Goal: Ask a question

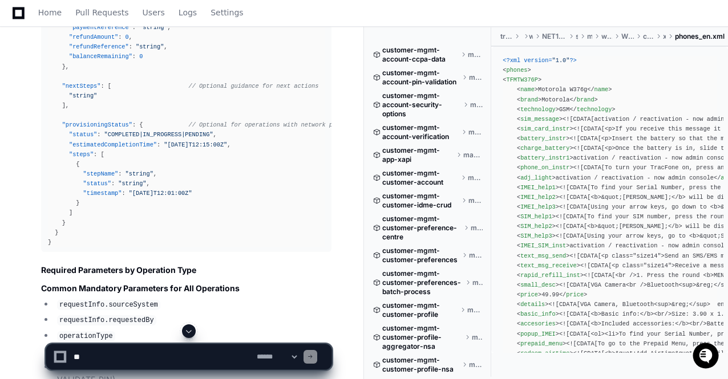
click at [189, 331] on span at bounding box center [188, 331] width 9 height 9
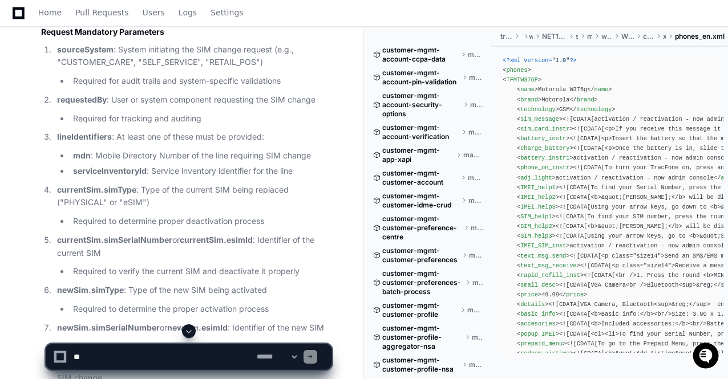
scroll to position [84328, 0]
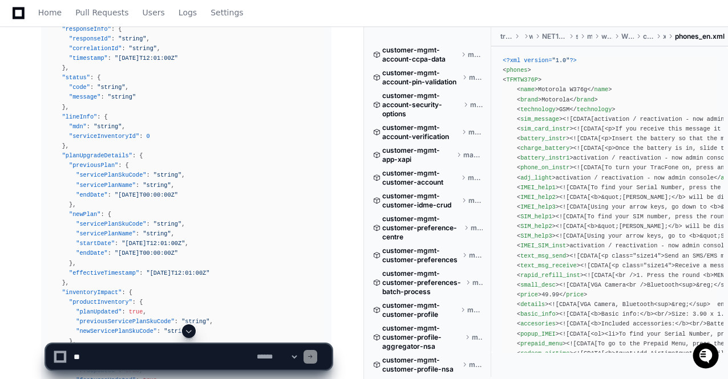
scroll to position [107173, 0]
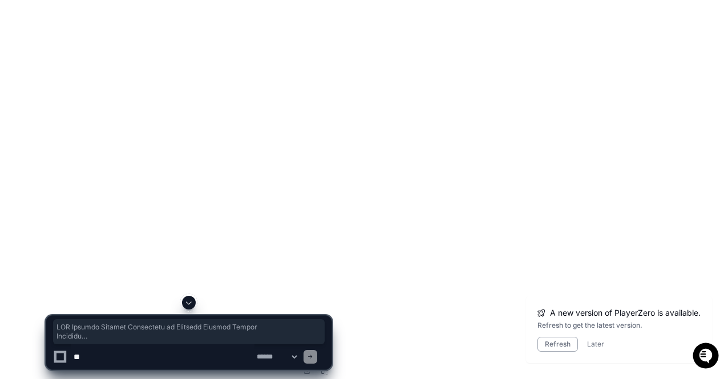
scroll to position [20318, 0]
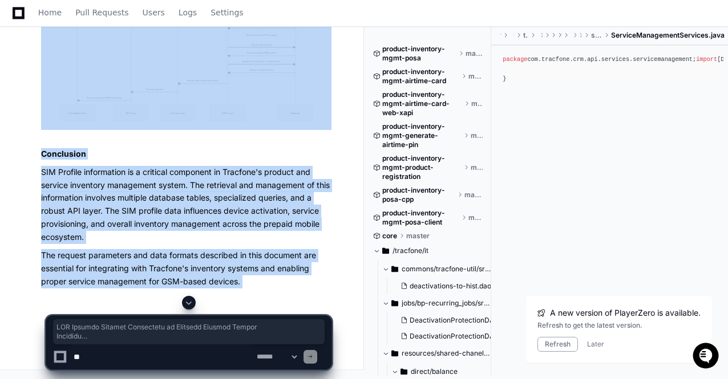
click at [191, 303] on span at bounding box center [188, 302] width 9 height 9
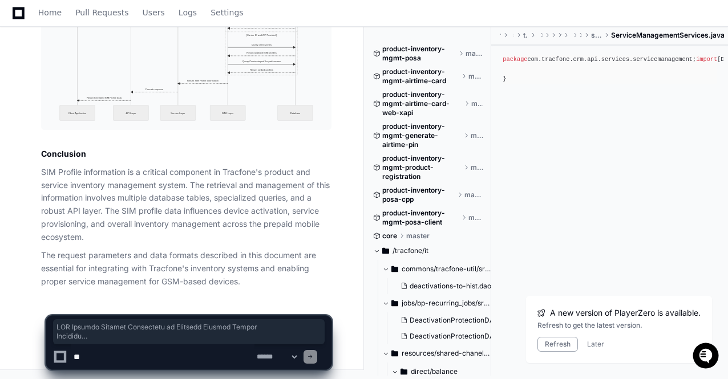
click at [151, 357] on textarea at bounding box center [162, 357] width 183 height 25
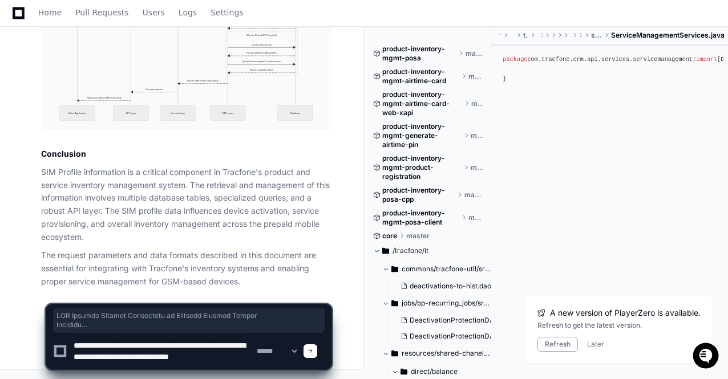
scroll to position [3, 0]
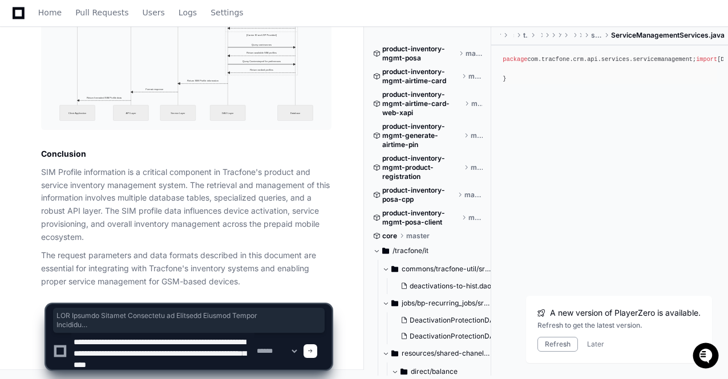
type textarea "**********"
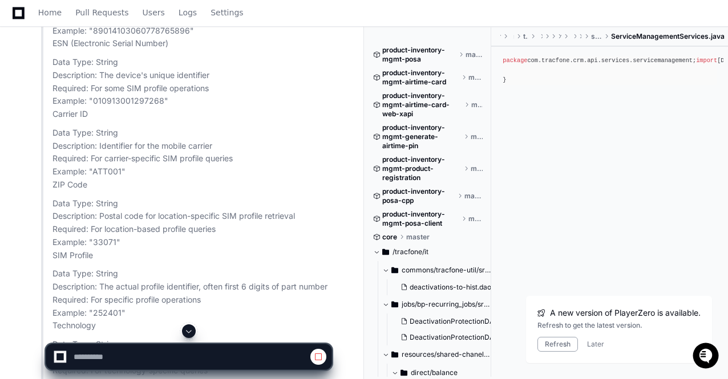
scroll to position [20639, 0]
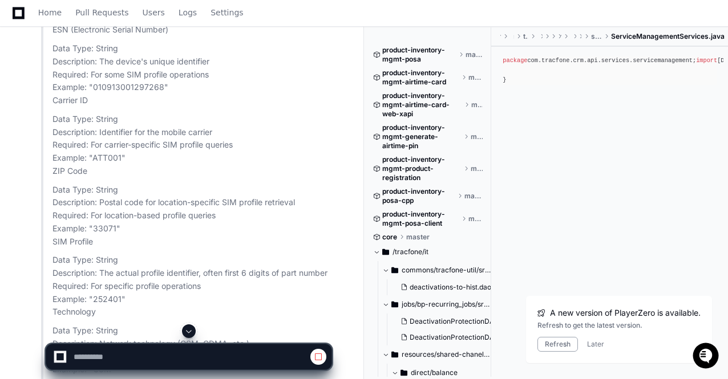
click at [188, 332] on span at bounding box center [188, 331] width 9 height 9
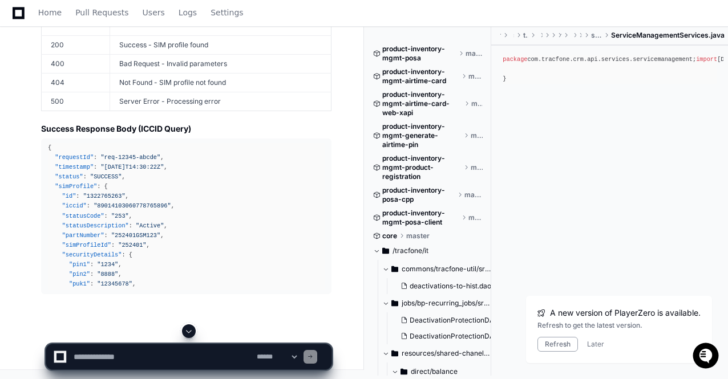
click at [191, 330] on span at bounding box center [188, 331] width 9 height 9
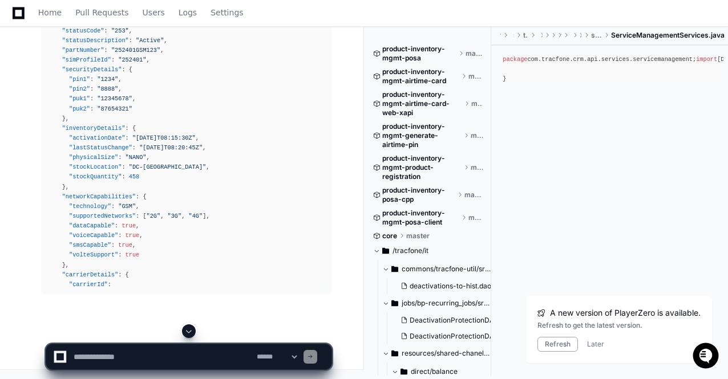
click at [191, 330] on span at bounding box center [188, 331] width 9 height 9
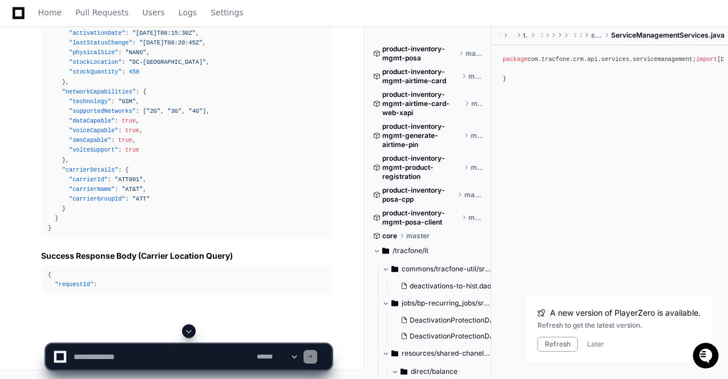
click at [191, 330] on span at bounding box center [188, 331] width 9 height 9
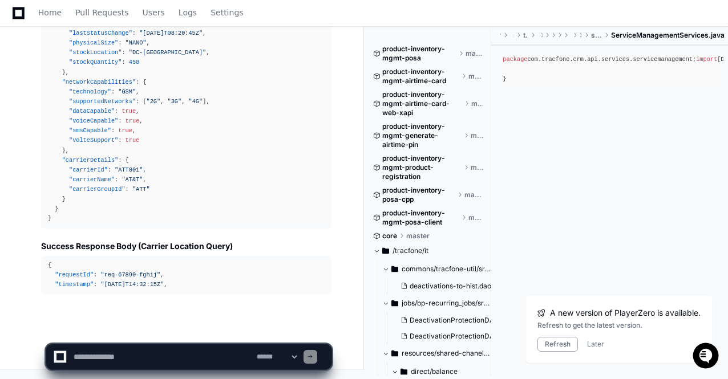
scroll to position [25181, 0]
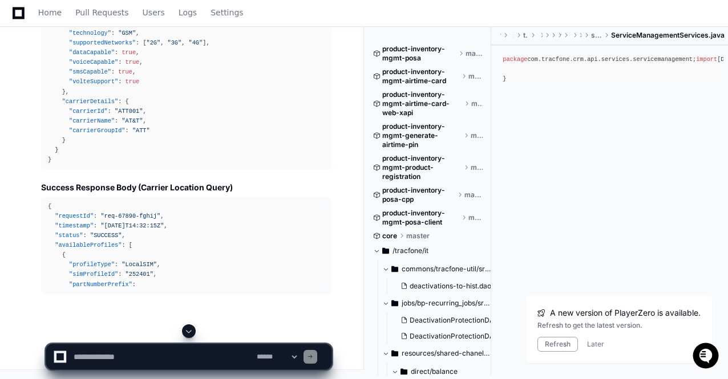
click at [191, 330] on span at bounding box center [188, 331] width 9 height 9
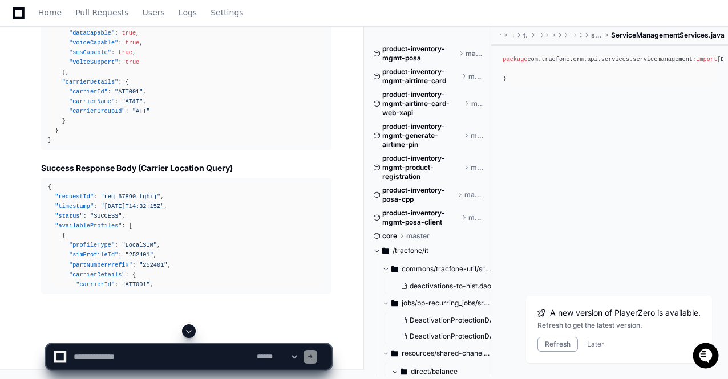
click at [191, 330] on span at bounding box center [188, 331] width 9 height 9
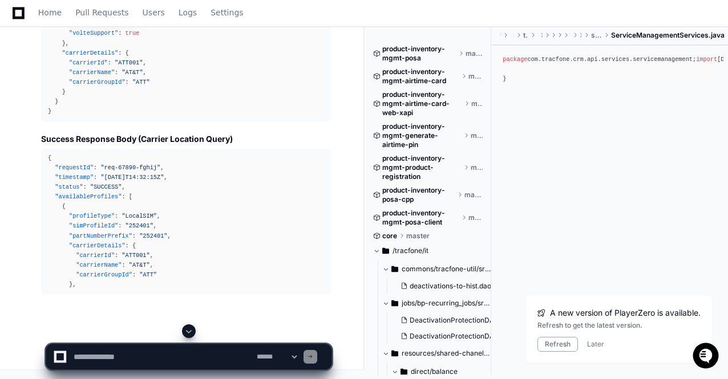
click at [191, 330] on span at bounding box center [188, 331] width 9 height 9
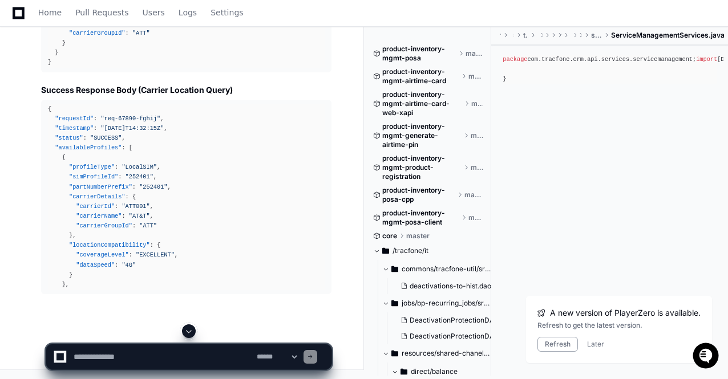
click at [191, 330] on span at bounding box center [188, 331] width 9 height 9
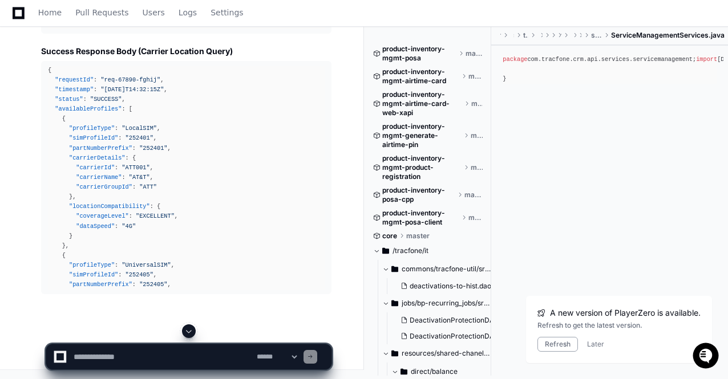
click at [191, 330] on span at bounding box center [188, 331] width 9 height 9
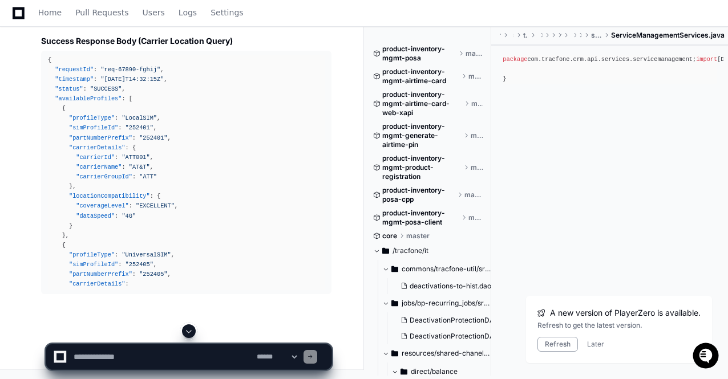
scroll to position [25386, 0]
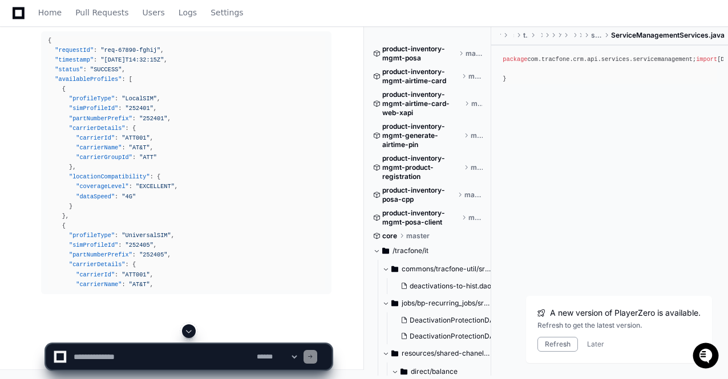
click at [191, 330] on span at bounding box center [188, 331] width 9 height 9
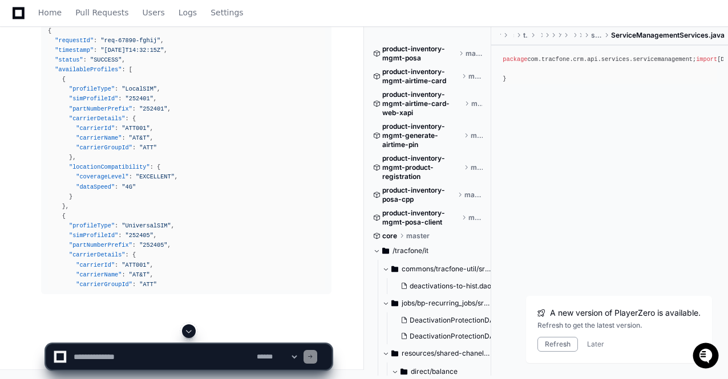
scroll to position [25416, 0]
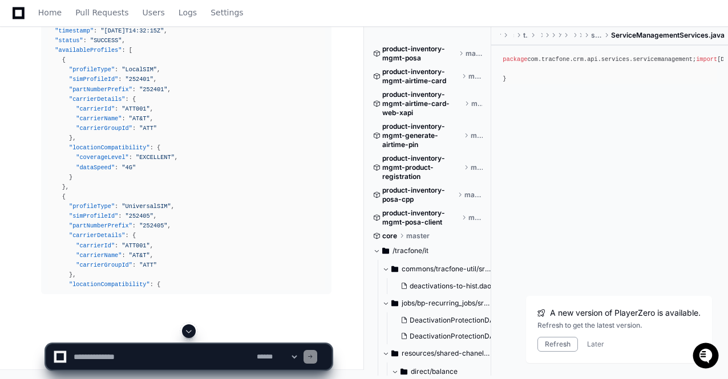
click at [191, 330] on span at bounding box center [188, 331] width 9 height 9
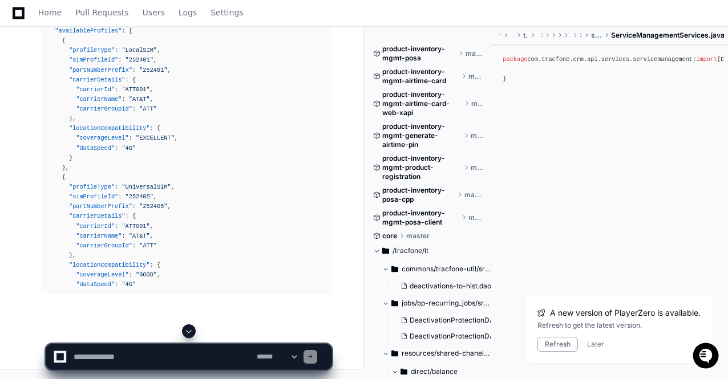
click at [191, 330] on span at bounding box center [188, 331] width 9 height 9
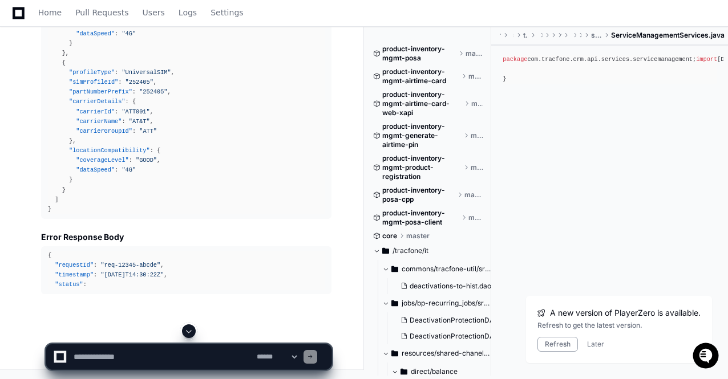
click at [191, 330] on span at bounding box center [188, 331] width 9 height 9
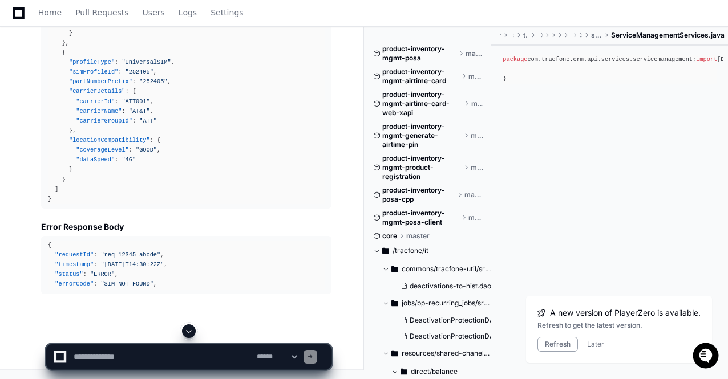
scroll to position [25579, 0]
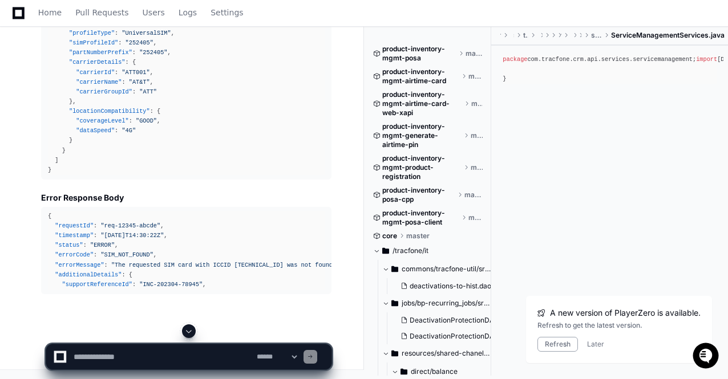
click at [191, 330] on span at bounding box center [188, 331] width 9 height 9
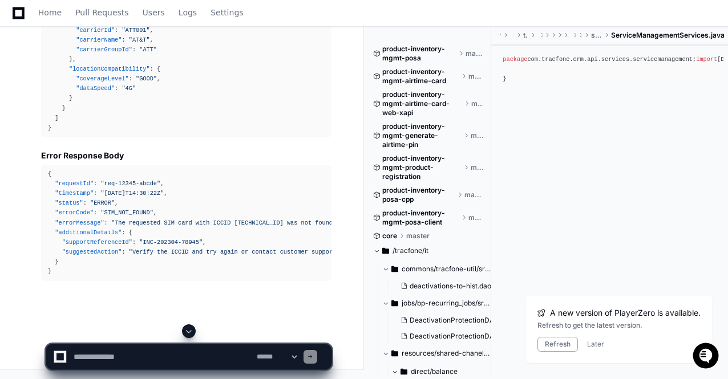
click at [191, 330] on span at bounding box center [188, 331] width 9 height 9
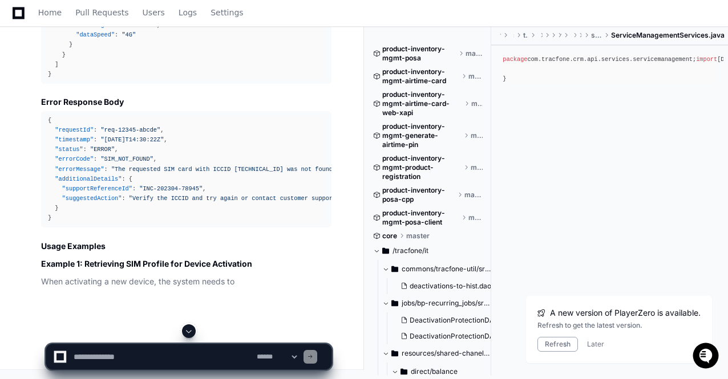
click at [191, 330] on span at bounding box center [188, 331] width 9 height 9
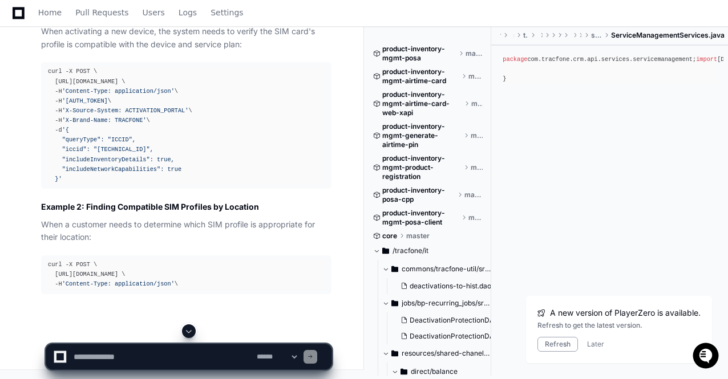
click at [191, 330] on span at bounding box center [188, 331] width 9 height 9
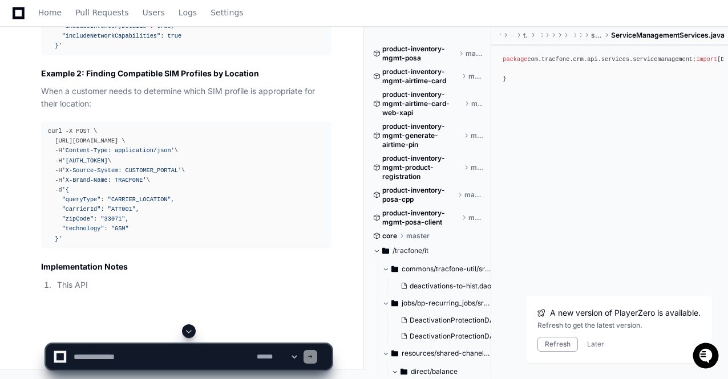
click at [191, 330] on span at bounding box center [188, 331] width 9 height 9
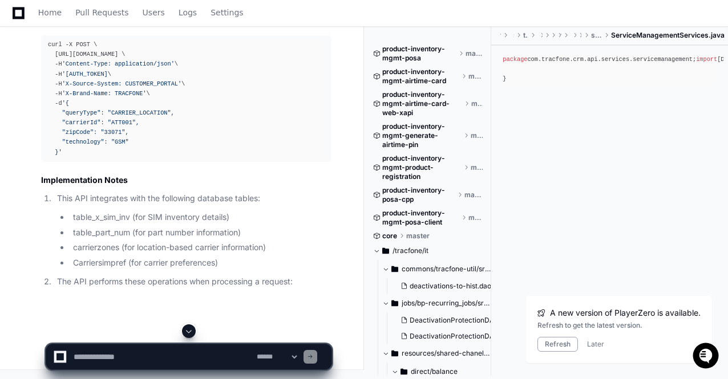
click at [191, 330] on span at bounding box center [188, 331] width 9 height 9
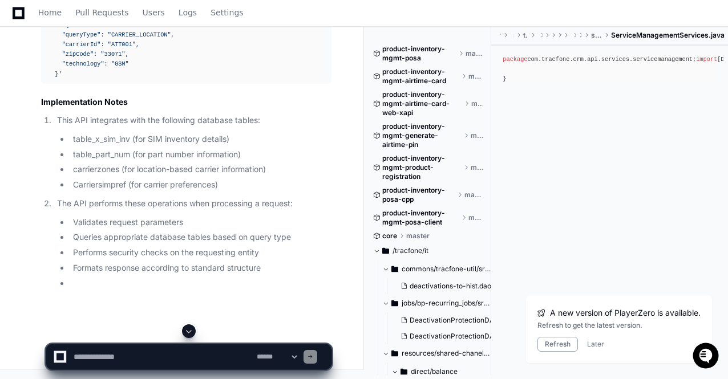
click at [191, 330] on span at bounding box center [188, 331] width 9 height 9
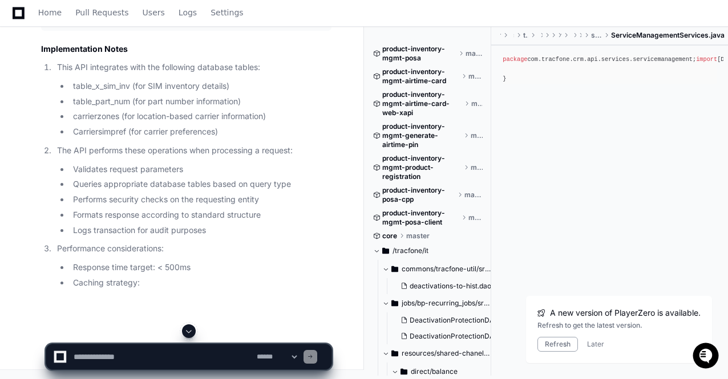
click at [191, 330] on span at bounding box center [188, 331] width 9 height 9
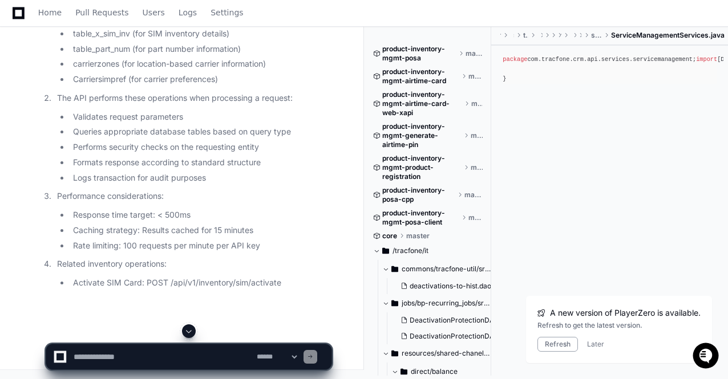
click at [191, 330] on span at bounding box center [188, 331] width 9 height 9
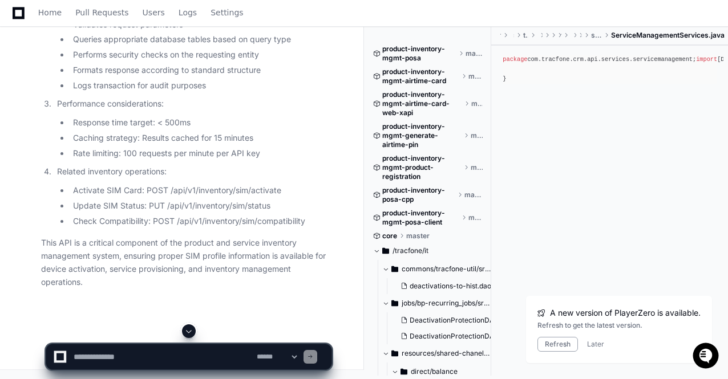
click at [191, 330] on span at bounding box center [188, 331] width 9 height 9
click at [197, 274] on p "This API is a critical component of the product and service inventory managemen…" at bounding box center [186, 263] width 290 height 52
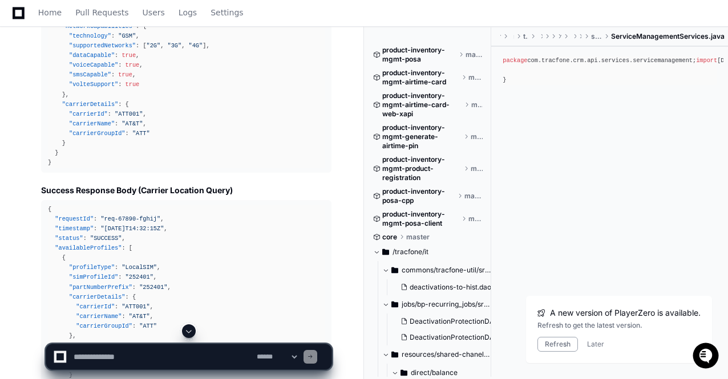
scroll to position [24215, 0]
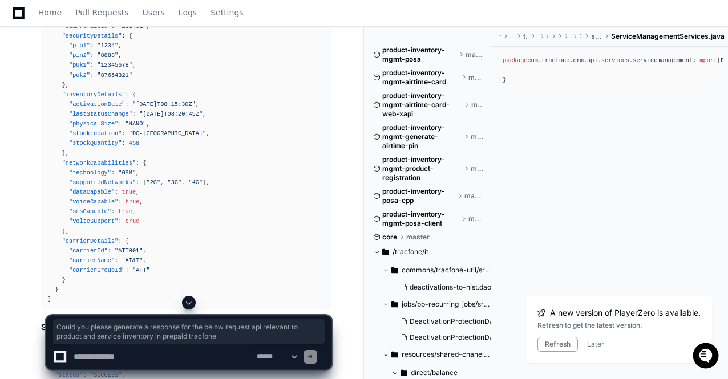
drag, startPoint x: 42, startPoint y: 139, endPoint x: 235, endPoint y: 159, distance: 194.4
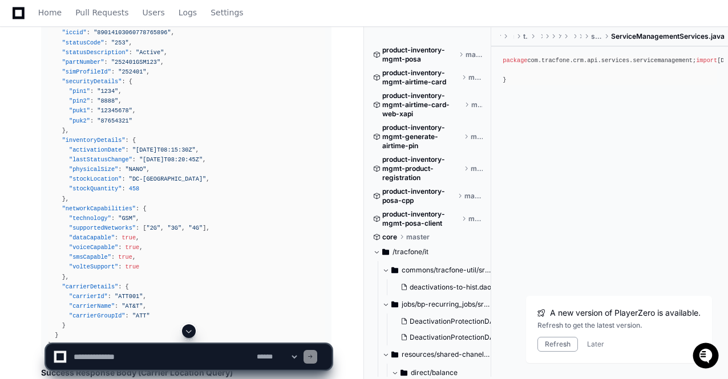
scroll to position [24192, 0]
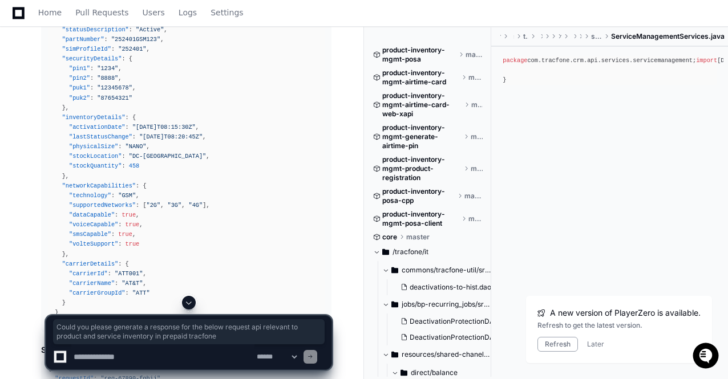
drag, startPoint x: 241, startPoint y: 176, endPoint x: 35, endPoint y: 165, distance: 205.7
copy p "Could you please generate a response for the below request api relevant to prod…"
click at [86, 354] on textarea at bounding box center [162, 357] width 183 height 25
paste textarea "**********"
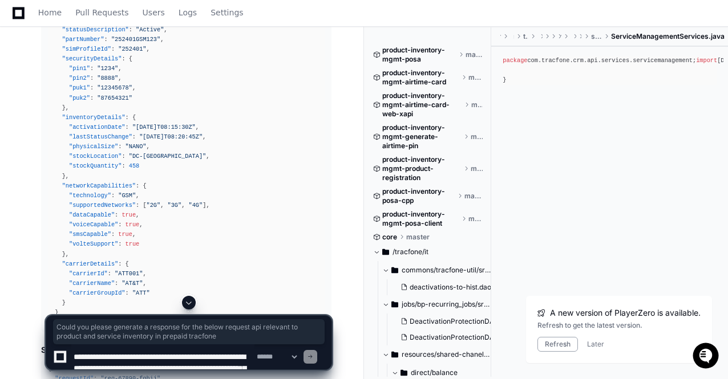
scroll to position [3, 0]
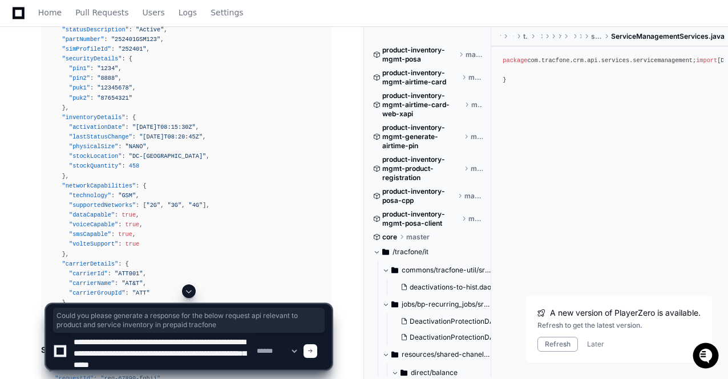
paste textarea "**********"
type textarea "**********"
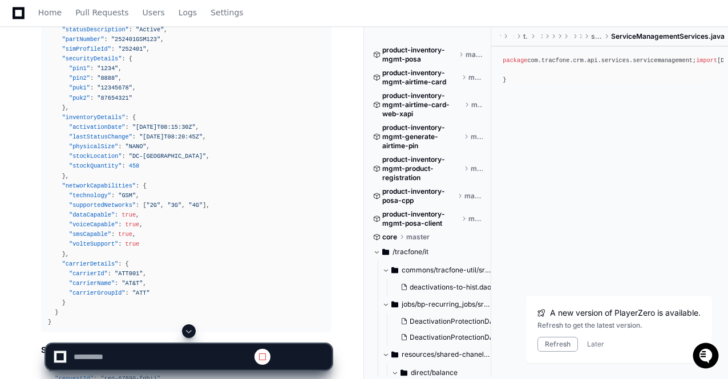
scroll to position [0, 0]
click at [189, 330] on span at bounding box center [188, 331] width 9 height 9
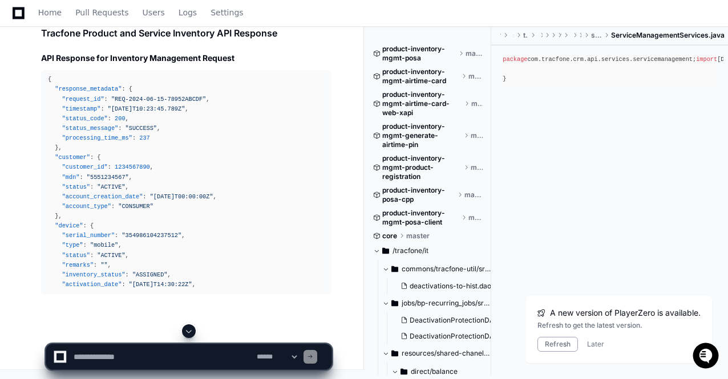
click at [189, 330] on span at bounding box center [188, 331] width 9 height 9
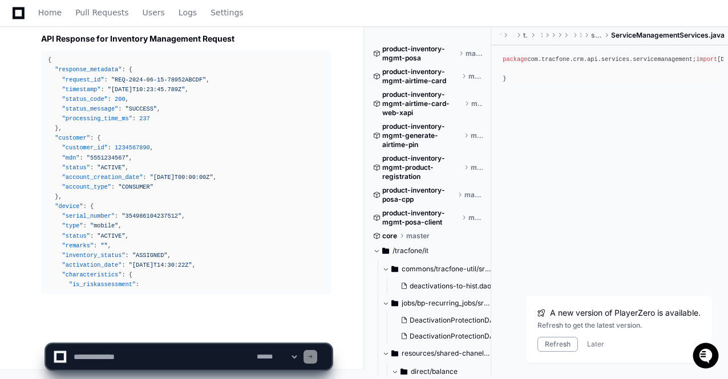
scroll to position [27561, 0]
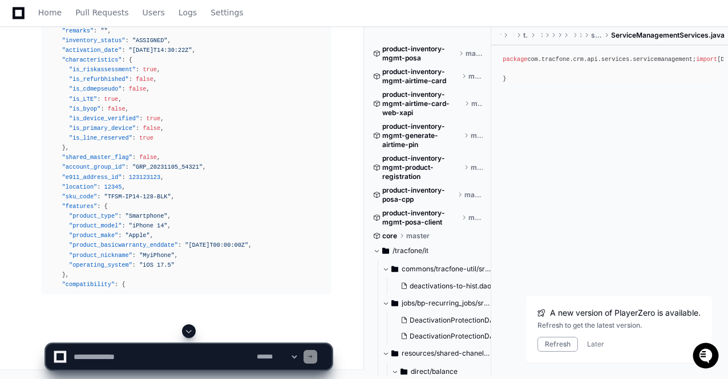
click at [189, 330] on span at bounding box center [188, 331] width 9 height 9
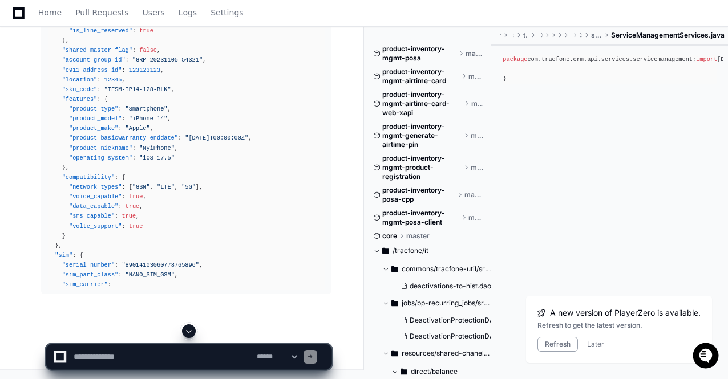
click at [189, 330] on span at bounding box center [188, 331] width 9 height 9
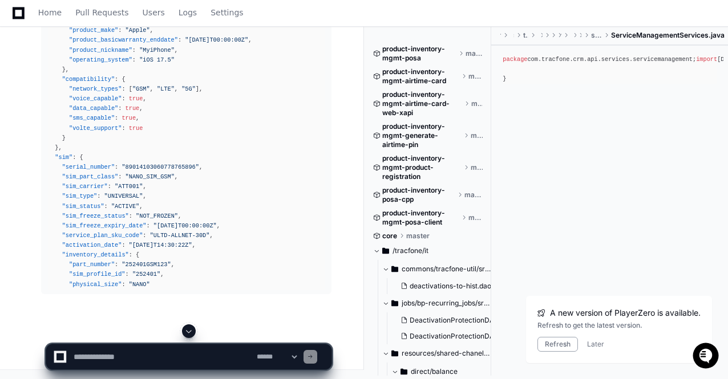
click at [189, 330] on span at bounding box center [188, 331] width 9 height 9
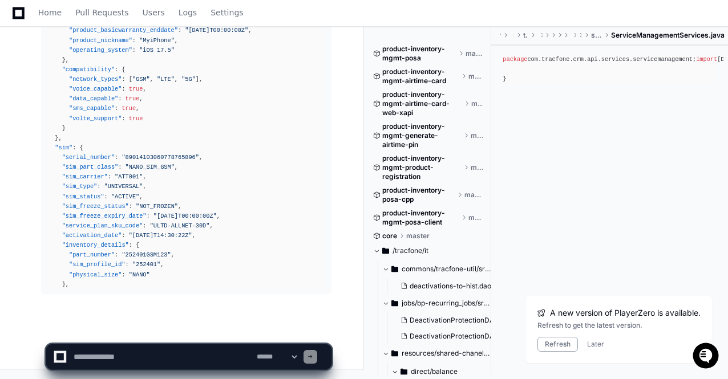
scroll to position [28002, 0]
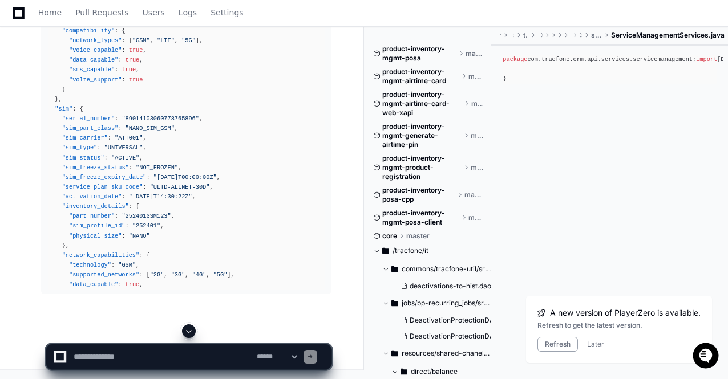
click at [189, 330] on span at bounding box center [188, 331] width 9 height 9
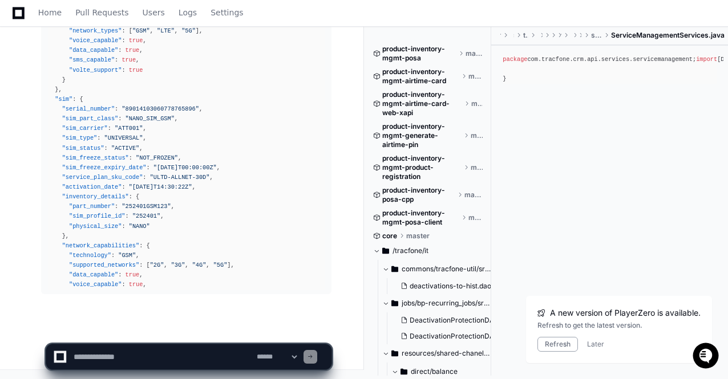
scroll to position [28050, 0]
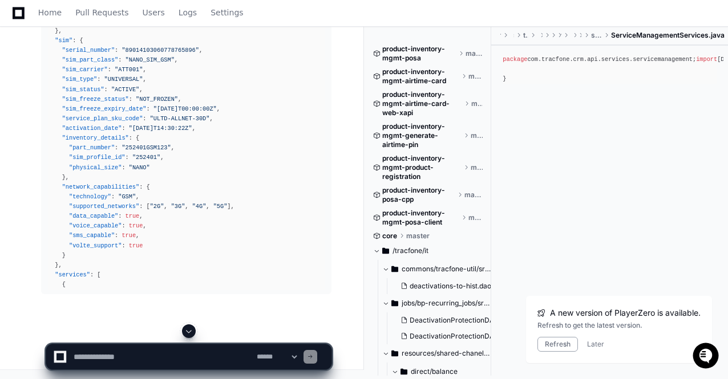
click at [189, 330] on span at bounding box center [188, 331] width 9 height 9
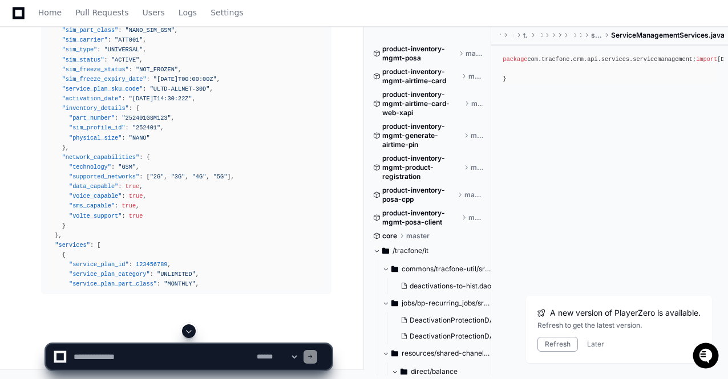
click at [189, 330] on span at bounding box center [188, 331] width 9 height 9
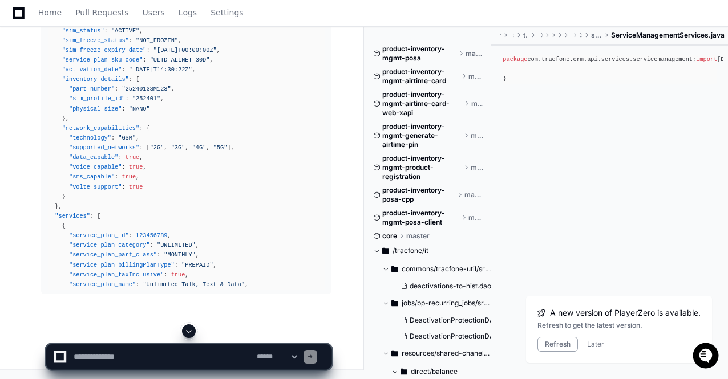
click at [189, 330] on span at bounding box center [188, 331] width 9 height 9
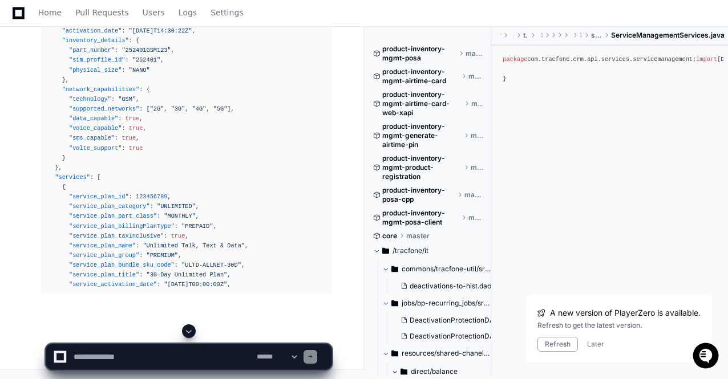
click at [189, 330] on span at bounding box center [188, 331] width 9 height 9
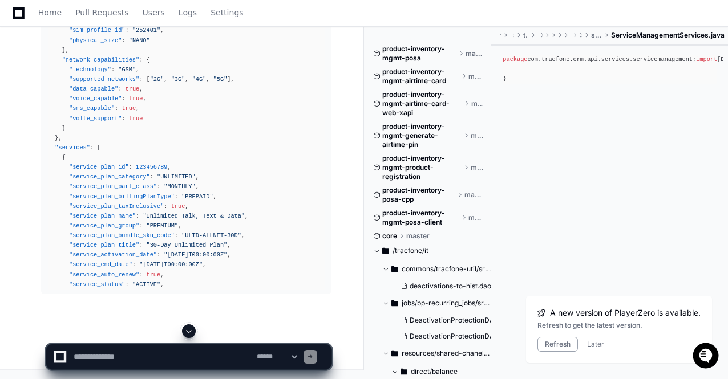
click at [189, 330] on span at bounding box center [188, 331] width 9 height 9
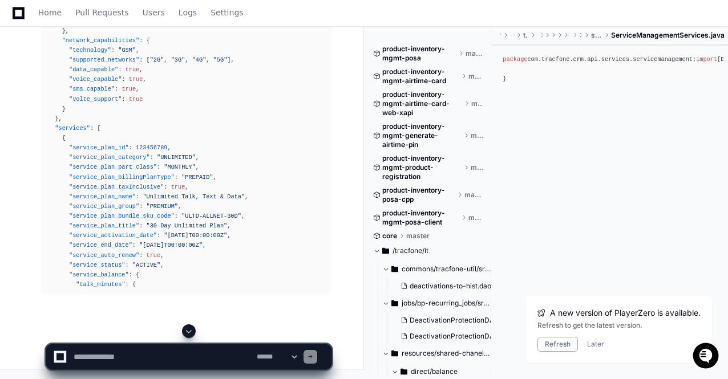
click at [189, 330] on span at bounding box center [188, 331] width 9 height 9
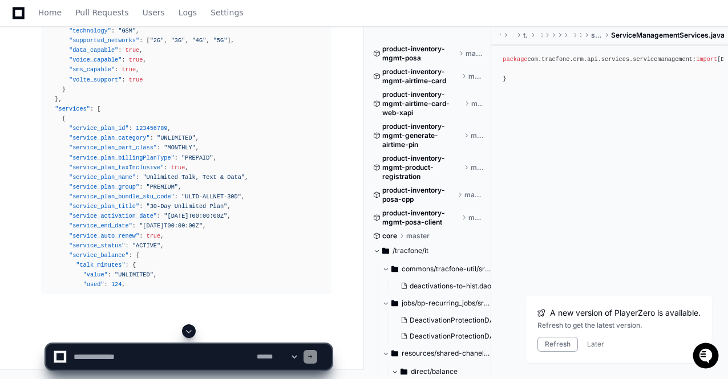
click at [189, 330] on span at bounding box center [188, 331] width 9 height 9
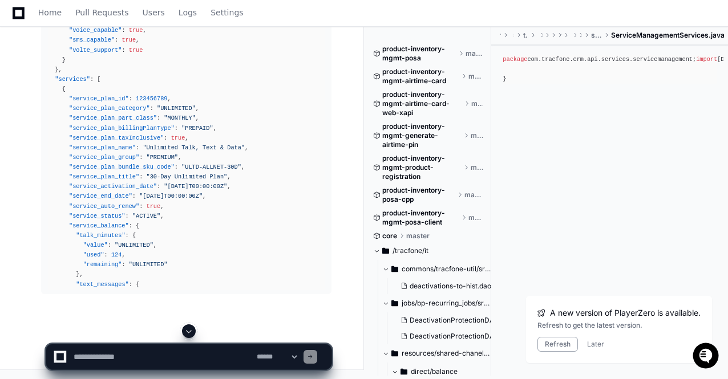
click at [189, 330] on span at bounding box center [188, 331] width 9 height 9
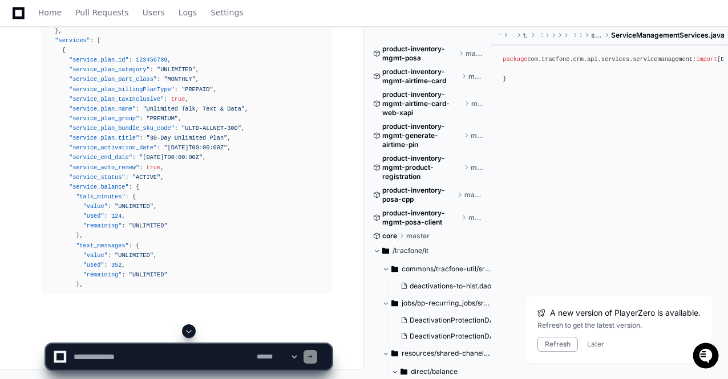
click at [189, 330] on span at bounding box center [188, 331] width 9 height 9
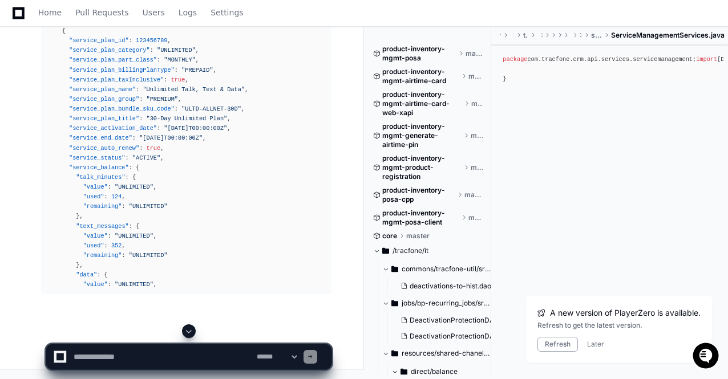
click at [189, 330] on span at bounding box center [188, 331] width 9 height 9
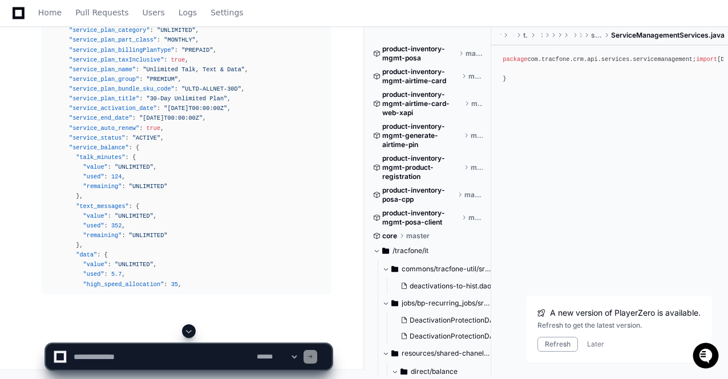
click at [189, 330] on span at bounding box center [188, 331] width 9 height 9
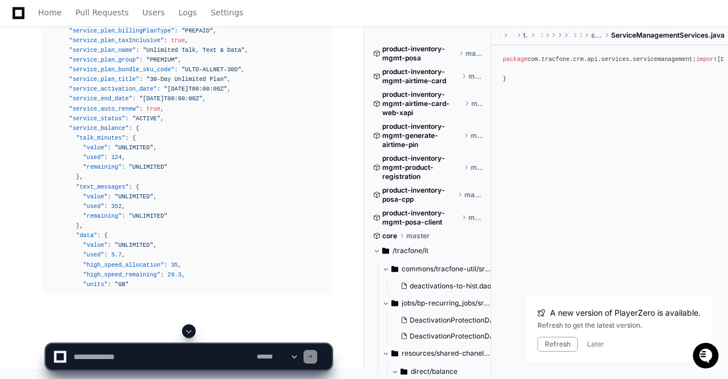
click at [189, 330] on span at bounding box center [188, 331] width 9 height 9
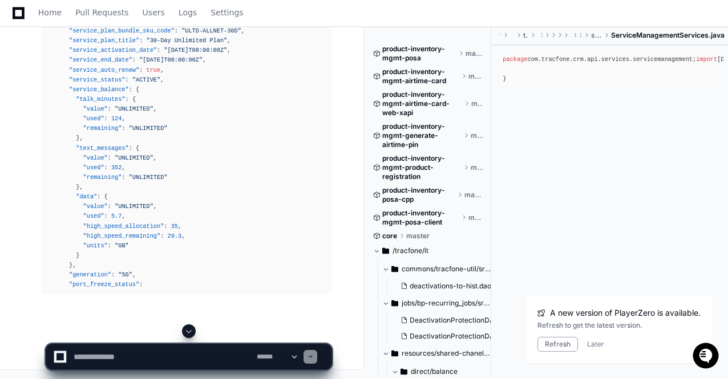
click at [189, 330] on span at bounding box center [188, 331] width 9 height 9
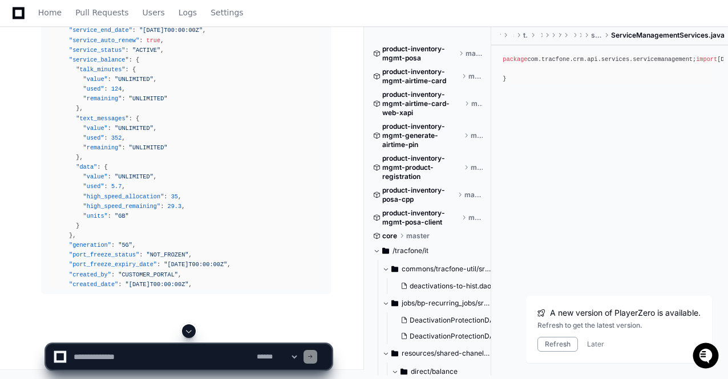
click at [189, 330] on span at bounding box center [188, 331] width 9 height 9
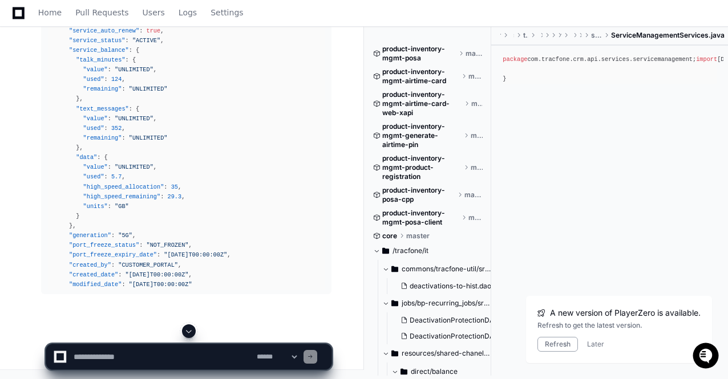
scroll to position [28471, 0]
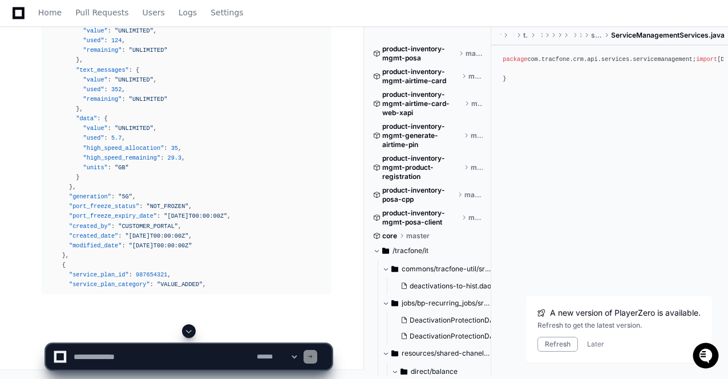
click at [189, 330] on span at bounding box center [188, 331] width 9 height 9
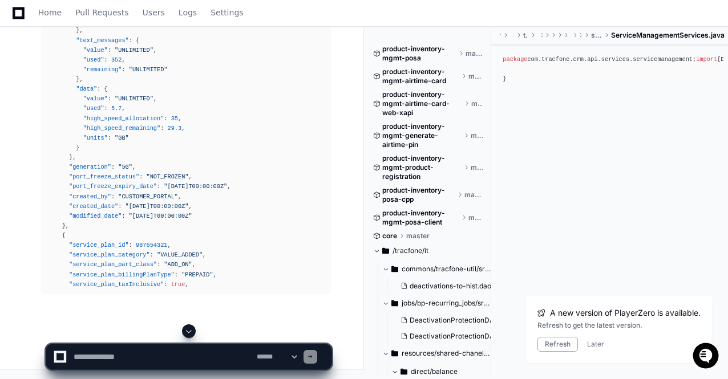
click at [189, 330] on span at bounding box center [188, 331] width 9 height 9
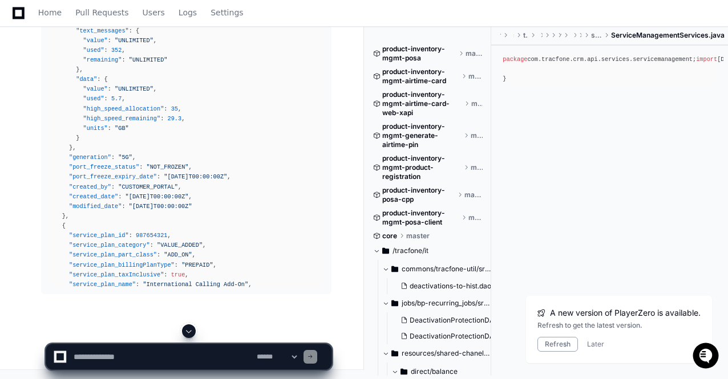
click at [189, 330] on span at bounding box center [188, 331] width 9 height 9
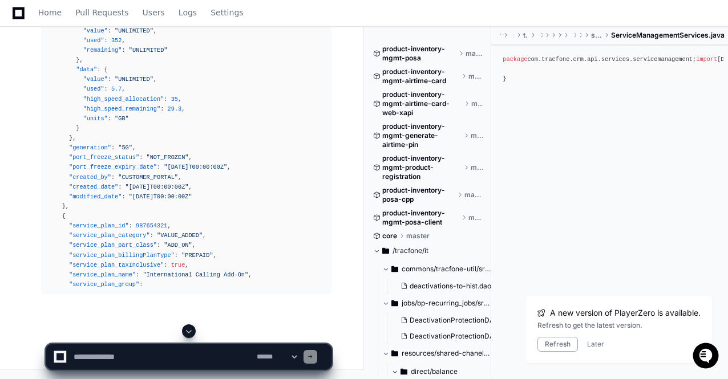
scroll to position [28559, 0]
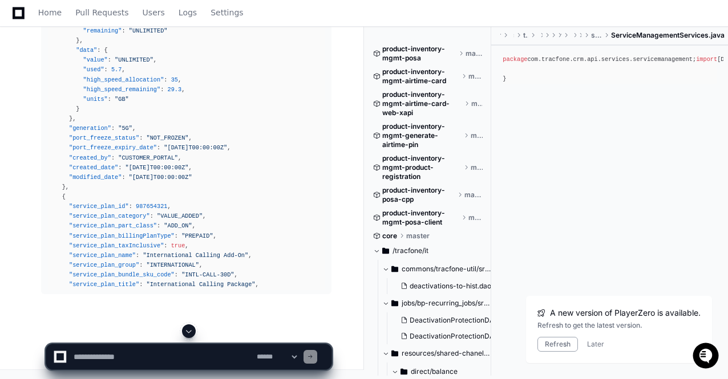
click at [189, 330] on span at bounding box center [188, 331] width 9 height 9
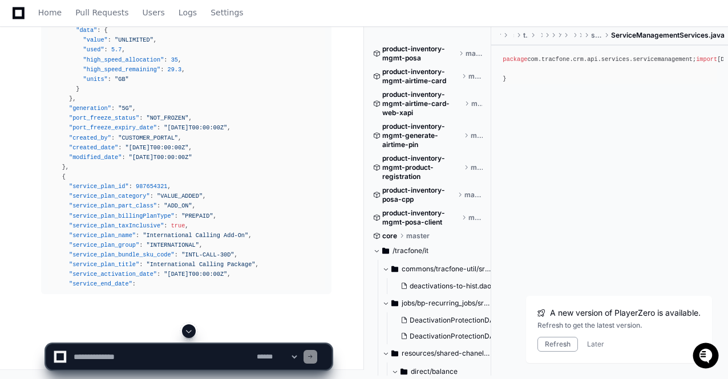
click at [189, 330] on span at bounding box center [188, 331] width 9 height 9
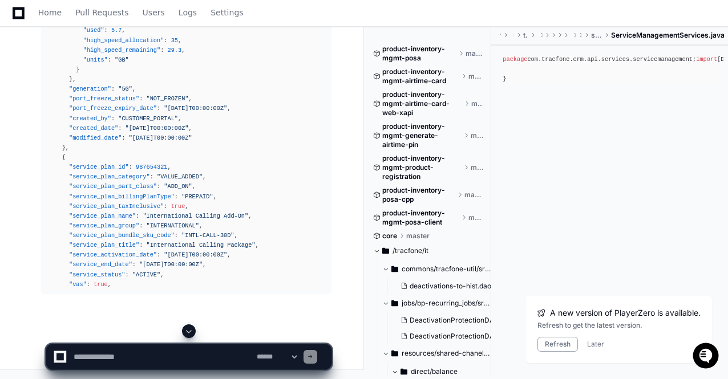
click at [189, 330] on span at bounding box center [188, 331] width 9 height 9
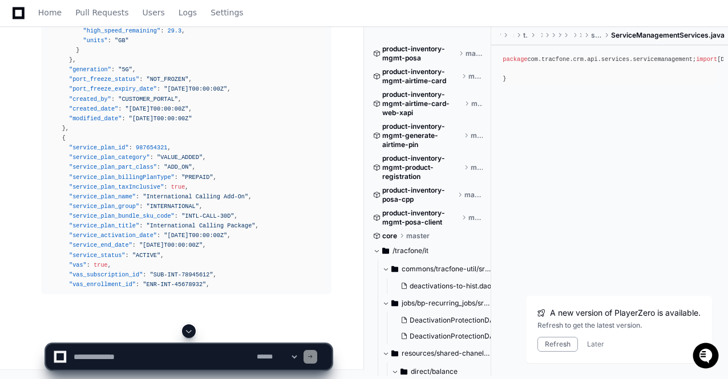
click at [189, 330] on span at bounding box center [188, 331] width 9 height 9
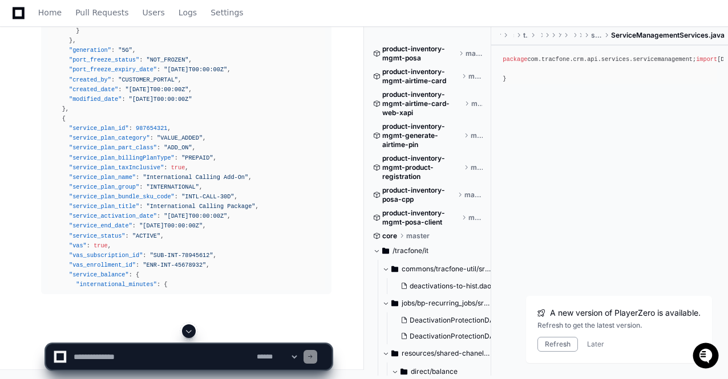
click at [189, 330] on span at bounding box center [188, 331] width 9 height 9
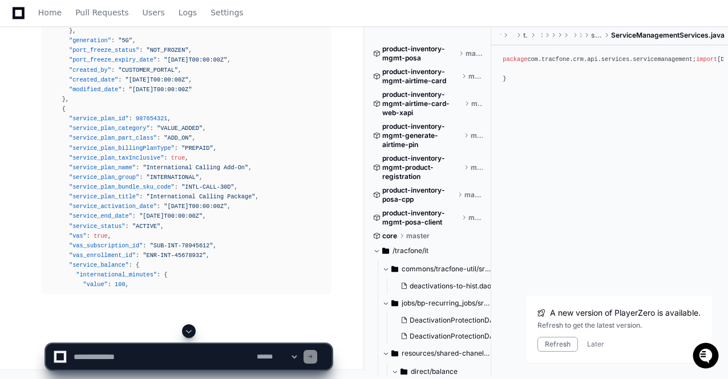
click at [189, 330] on span at bounding box center [188, 331] width 9 height 9
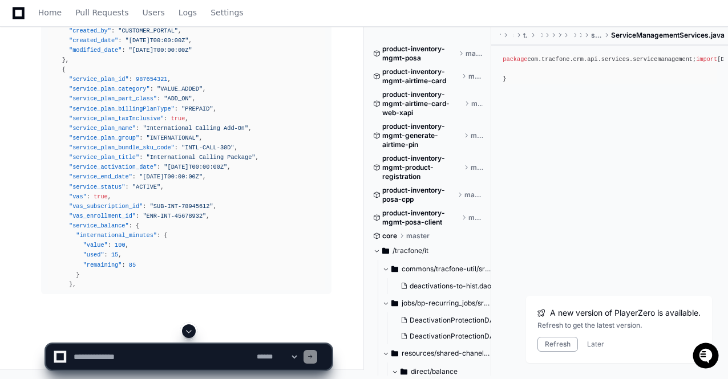
click at [189, 330] on span at bounding box center [188, 331] width 9 height 9
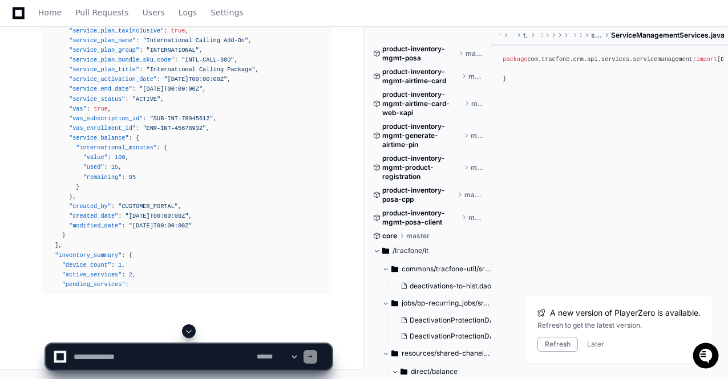
click at [189, 330] on span at bounding box center [188, 331] width 9 height 9
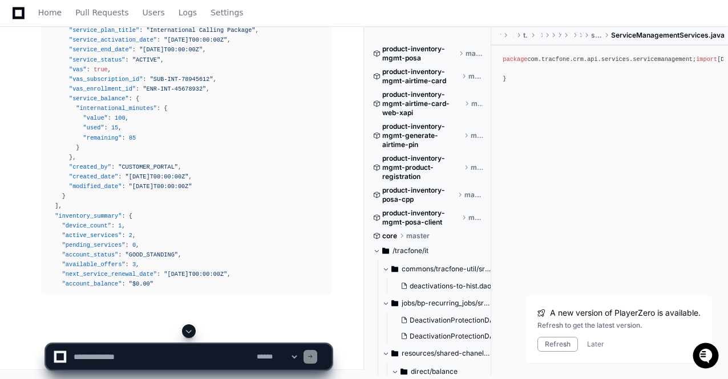
click at [189, 330] on span at bounding box center [188, 331] width 9 height 9
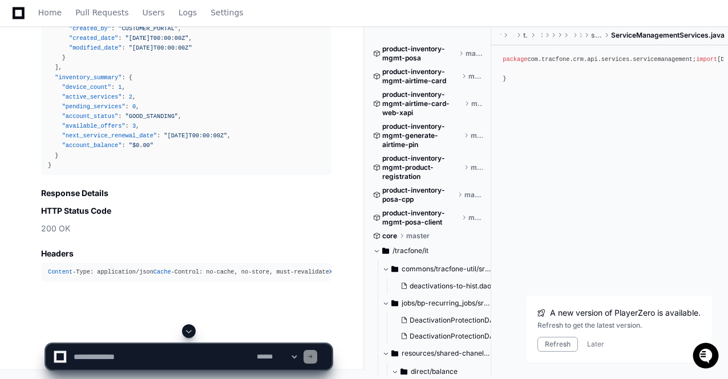
click at [189, 330] on span at bounding box center [188, 331] width 9 height 9
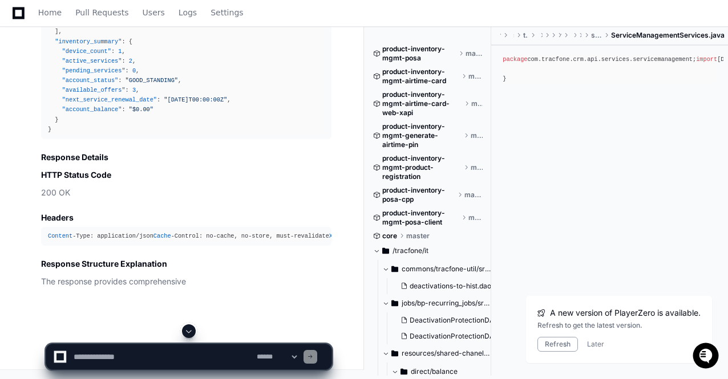
click at [189, 330] on span at bounding box center [188, 331] width 9 height 9
click at [189, 330] on app-app-chat-input "**********" at bounding box center [189, 348] width 286 height 46
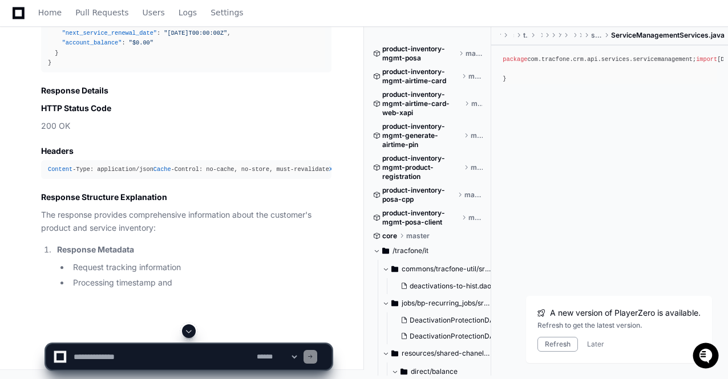
click at [189, 330] on span at bounding box center [188, 331] width 9 height 9
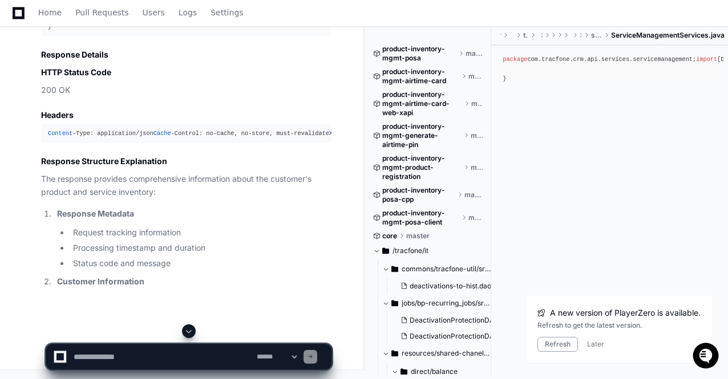
click at [189, 330] on span at bounding box center [188, 331] width 9 height 9
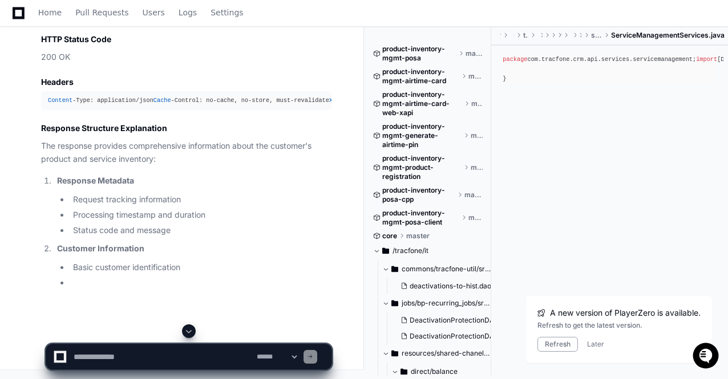
click at [189, 330] on span at bounding box center [188, 331] width 9 height 9
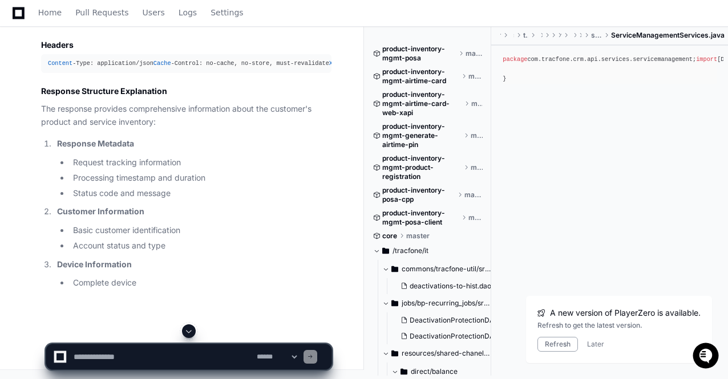
click at [189, 330] on span at bounding box center [188, 331] width 9 height 9
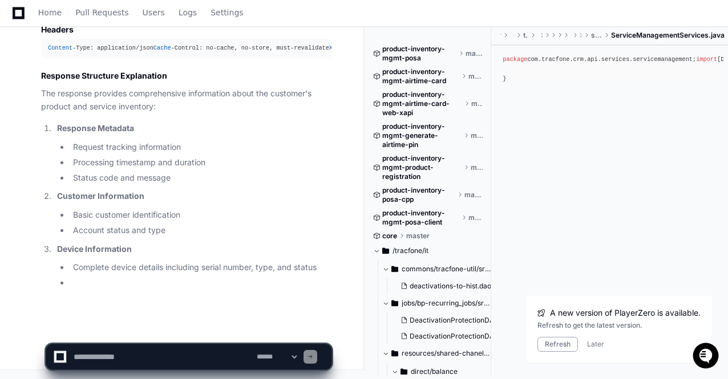
click at [189, 330] on app-app-chat-input "**********" at bounding box center [189, 348] width 286 height 46
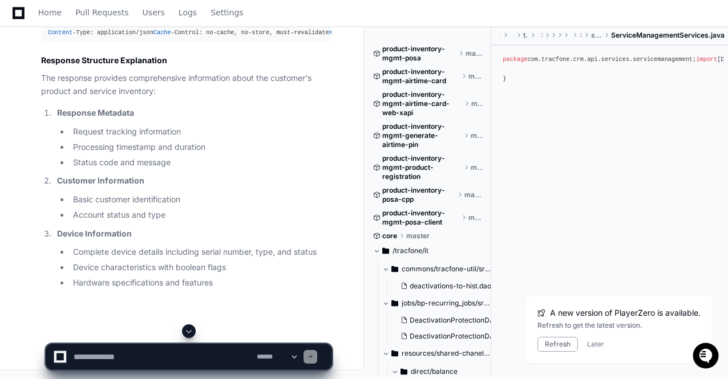
click at [189, 330] on span at bounding box center [188, 331] width 9 height 9
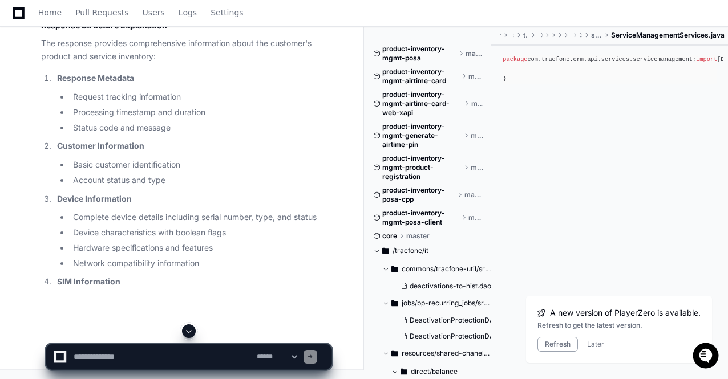
click at [189, 330] on span at bounding box center [188, 331] width 9 height 9
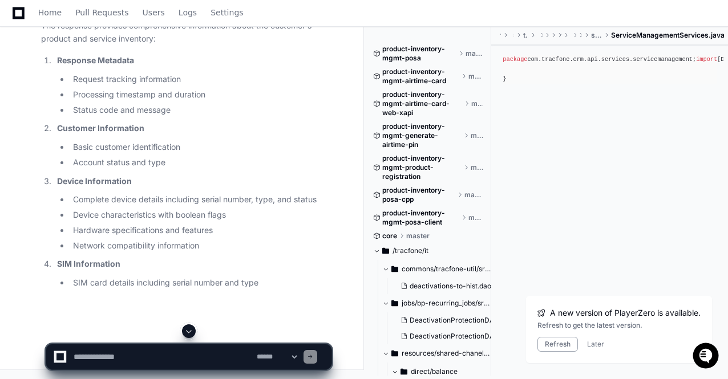
click at [189, 330] on span at bounding box center [188, 331] width 9 height 9
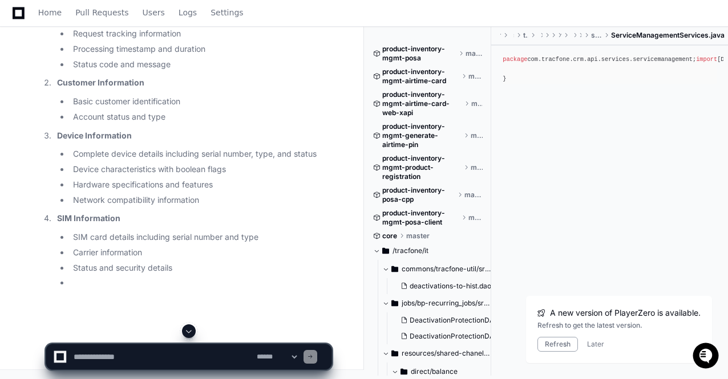
click at [189, 330] on span at bounding box center [188, 331] width 9 height 9
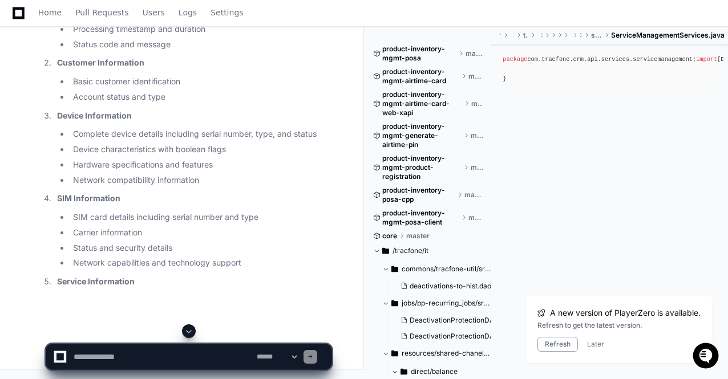
click at [189, 330] on span at bounding box center [188, 331] width 9 height 9
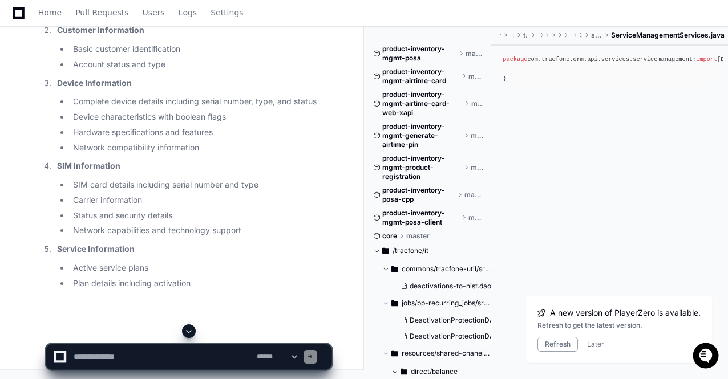
click at [189, 330] on span at bounding box center [188, 331] width 9 height 9
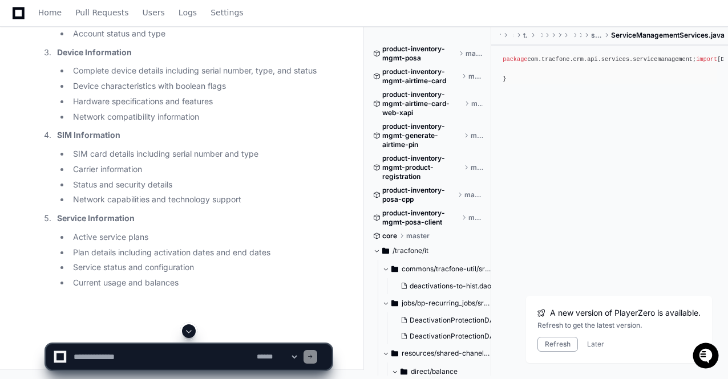
click at [189, 330] on span at bounding box center [188, 331] width 9 height 9
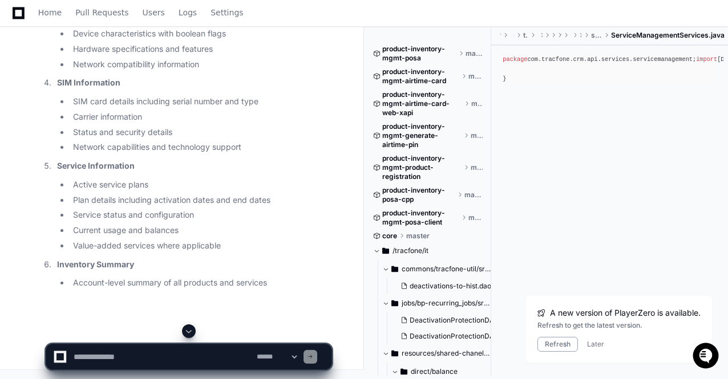
click at [189, 330] on span at bounding box center [188, 331] width 9 height 9
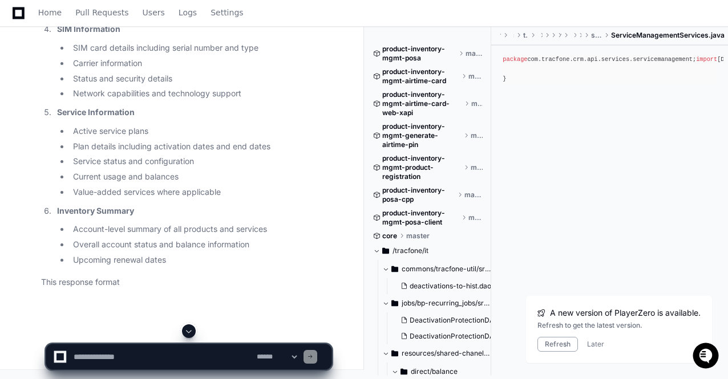
click at [189, 330] on span at bounding box center [188, 331] width 9 height 9
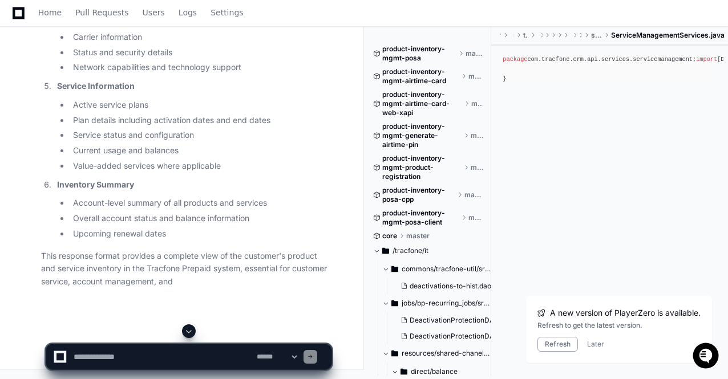
click at [189, 330] on span at bounding box center [188, 331] width 9 height 9
click at [188, 253] on p "This response format provides a complete view of the customer's product and ser…" at bounding box center [186, 269] width 290 height 39
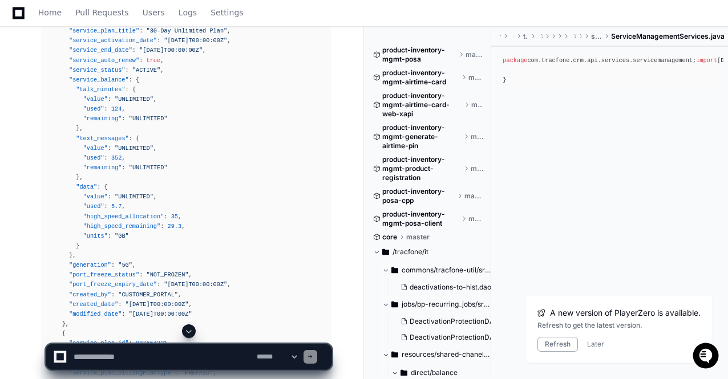
scroll to position [27543, 0]
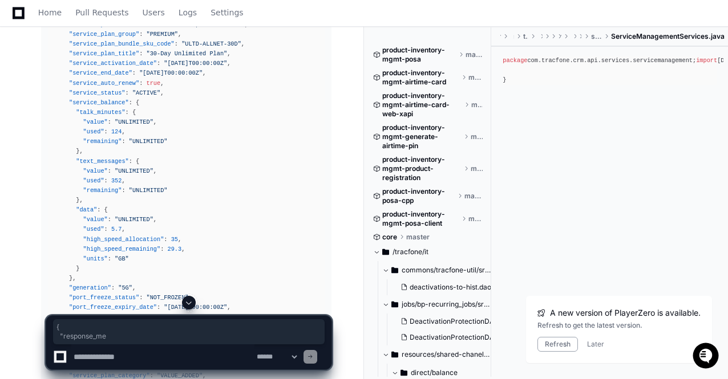
drag, startPoint x: 47, startPoint y: 87, endPoint x: 91, endPoint y: 99, distance: 46.1
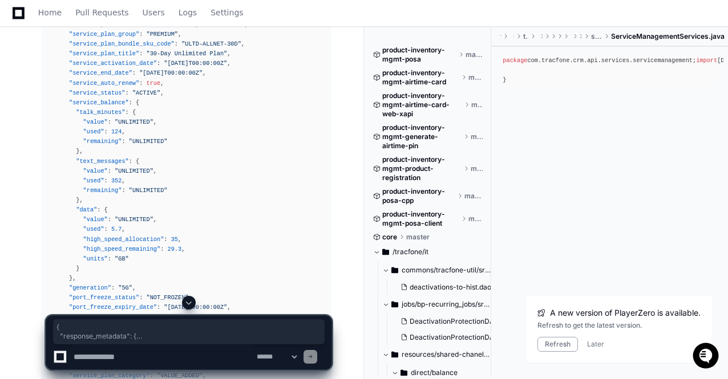
drag, startPoint x: 48, startPoint y: 90, endPoint x: 110, endPoint y: 107, distance: 64.7
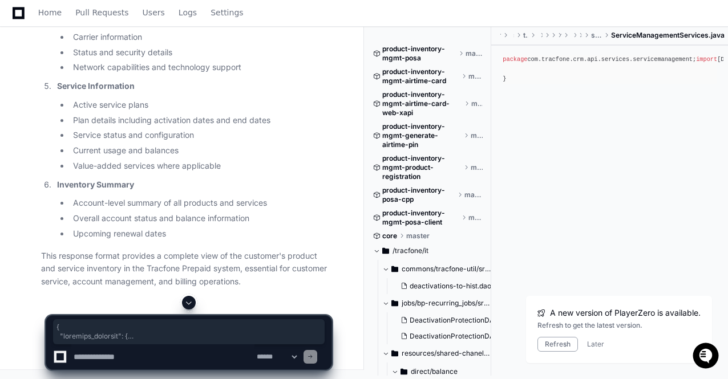
scroll to position [28967, 0]
copy div "{ "response_metadata" : { "request_id" : "REQ-2024-06-15-78952ABCDF" , "timesta…"
